Goal: Navigation & Orientation: Find specific page/section

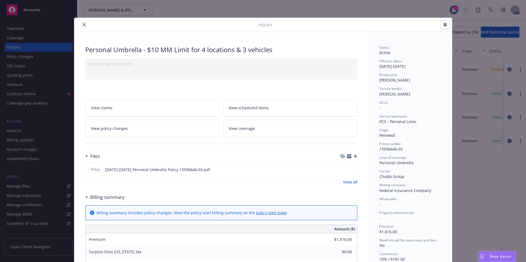
click at [81, 24] on button "close" at bounding box center [84, 24] width 7 height 7
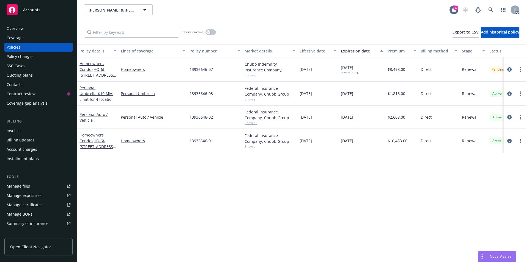
click at [22, 28] on div "Overview" at bounding box center [15, 28] width 17 height 9
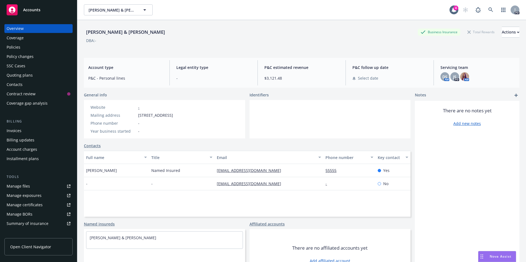
click at [32, 11] on span "Accounts" at bounding box center [31, 10] width 17 height 4
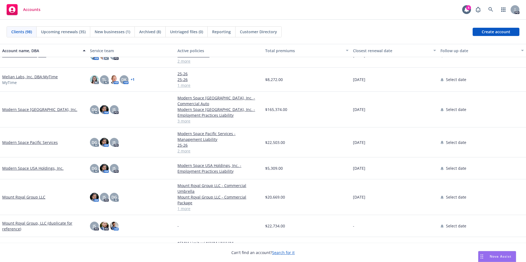
scroll to position [935, 0]
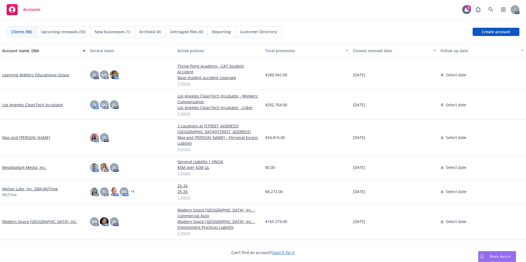
click at [32, 135] on link "Max and [PERSON_NAME]" at bounding box center [26, 138] width 48 height 6
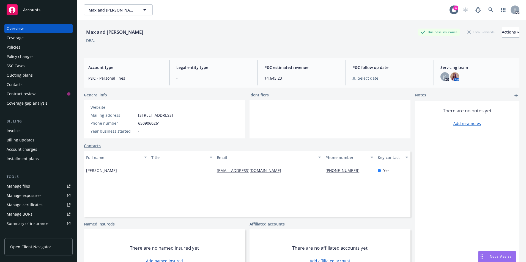
click at [21, 39] on div "Coverage" at bounding box center [15, 38] width 17 height 9
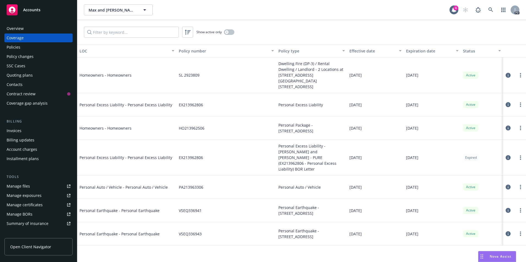
click at [11, 53] on div "Policy changes" at bounding box center [20, 56] width 27 height 9
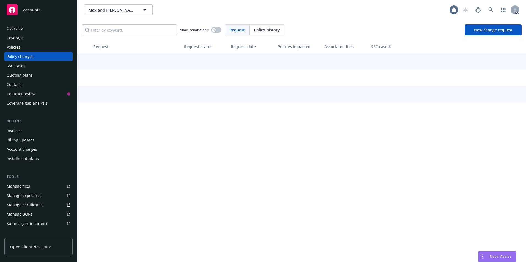
click at [12, 49] on div "Policies" at bounding box center [14, 47] width 14 height 9
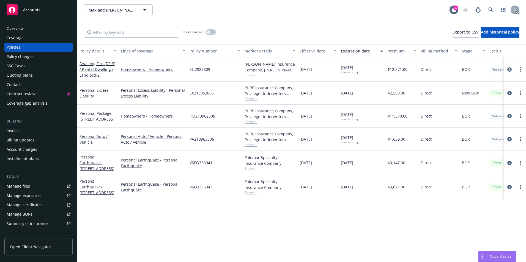
click at [253, 77] on span "Show all" at bounding box center [269, 75] width 51 height 5
click at [144, 77] on div "Homeowners - Homeowners" at bounding box center [152, 69] width 69 height 24
drag, startPoint x: 0, startPoint y: 0, endPoint x: 26, endPoint y: 7, distance: 26.7
click at [26, 7] on div "Accounts" at bounding box center [39, 9] width 64 height 11
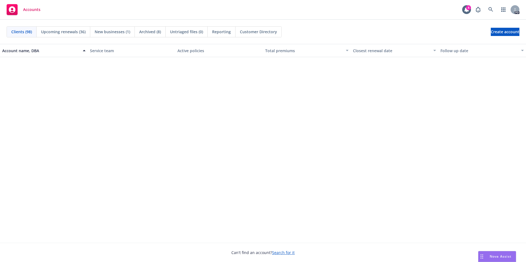
scroll to position [1814, 0]
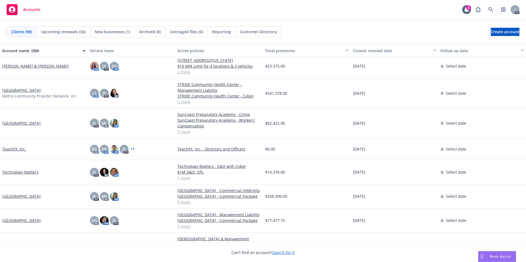
click at [32, 199] on link "Temecula Preparatory School" at bounding box center [21, 197] width 38 height 6
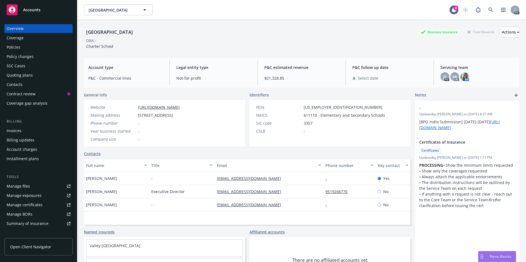
click at [16, 48] on div "Policies" at bounding box center [14, 47] width 14 height 9
